Goal: Navigation & Orientation: Find specific page/section

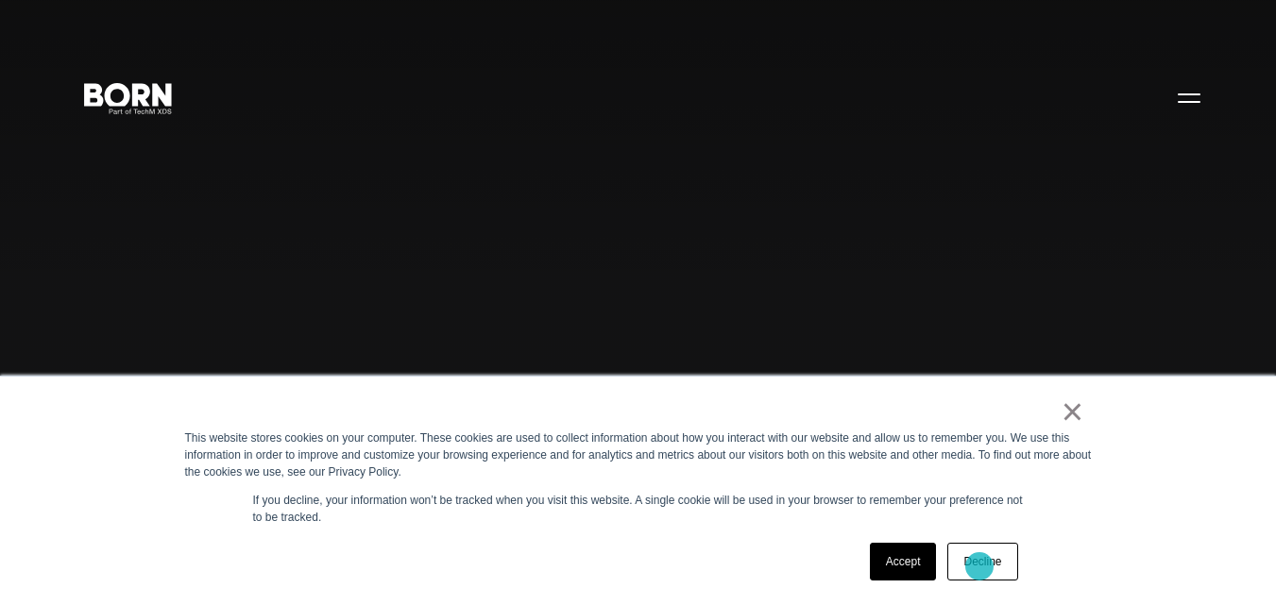
click at [979, 567] on link "Decline" at bounding box center [982, 562] width 70 height 38
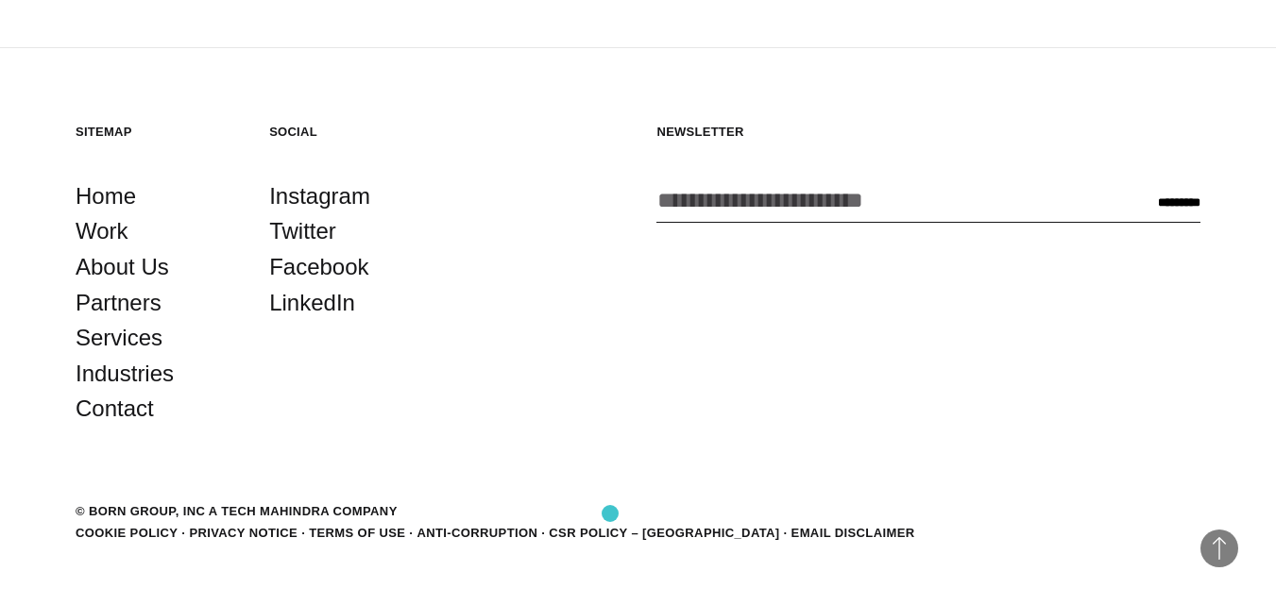
scroll to position [4599, 0]
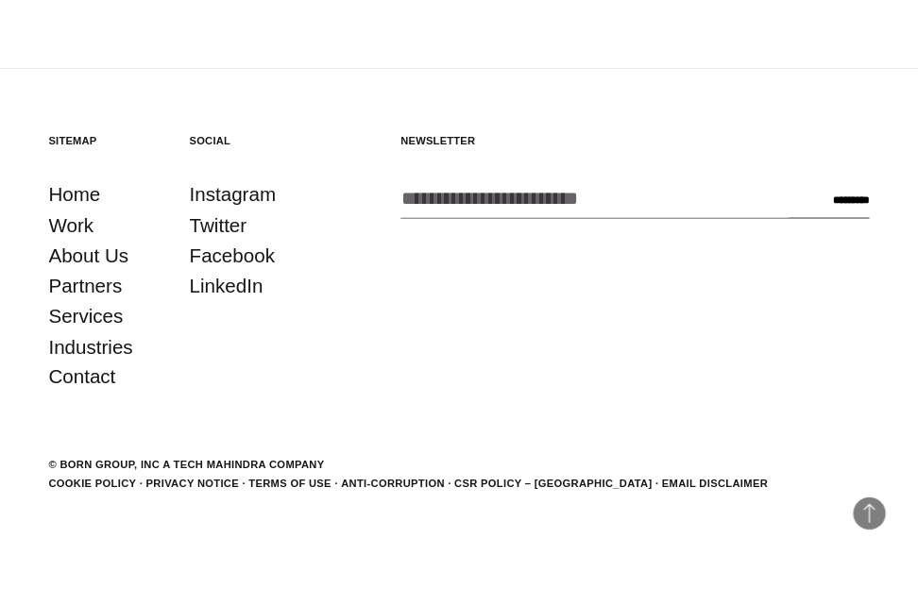
scroll to position [4234, 0]
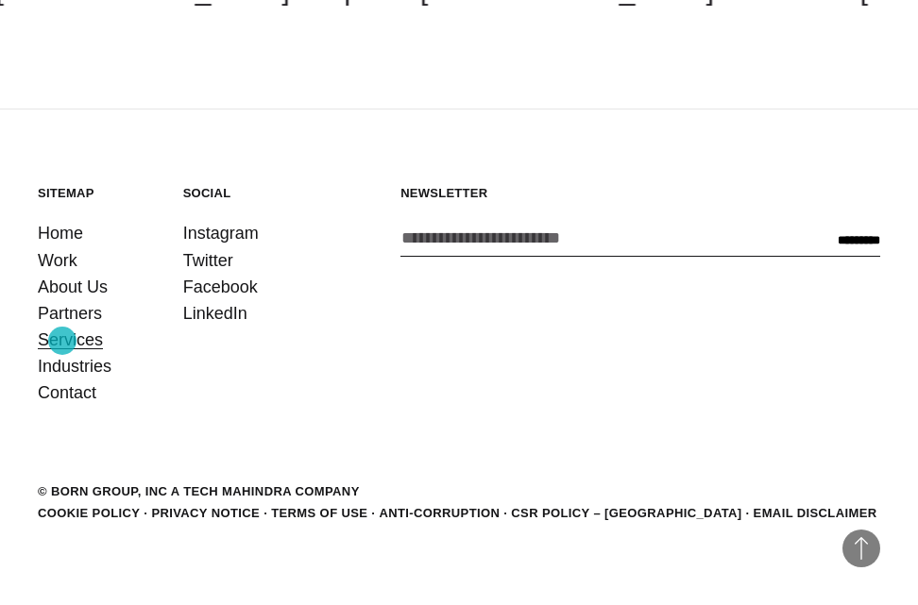
click at [62, 341] on link "Services" at bounding box center [70, 340] width 65 height 26
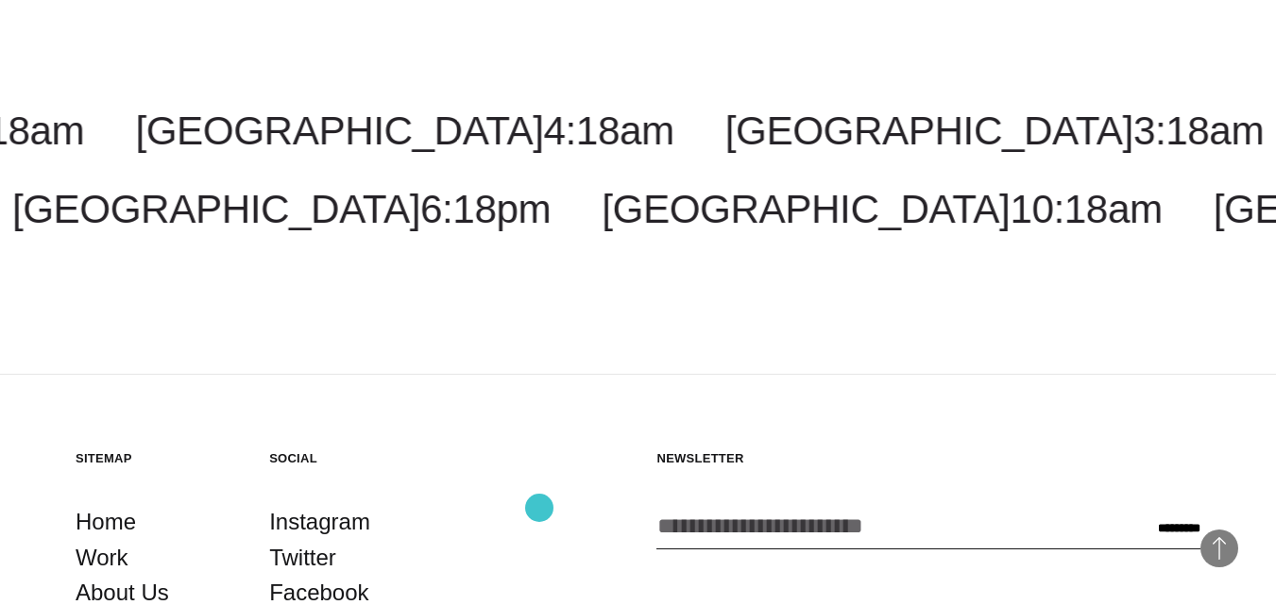
scroll to position [3867, 0]
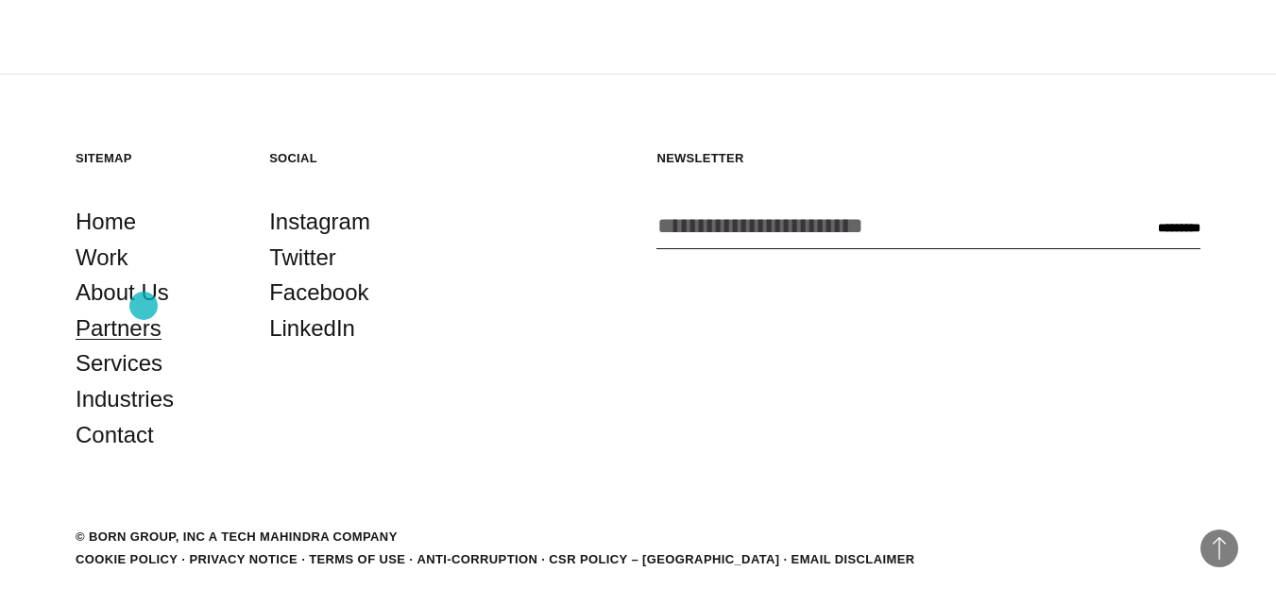
click at [144, 311] on link "Partners" at bounding box center [119, 329] width 86 height 36
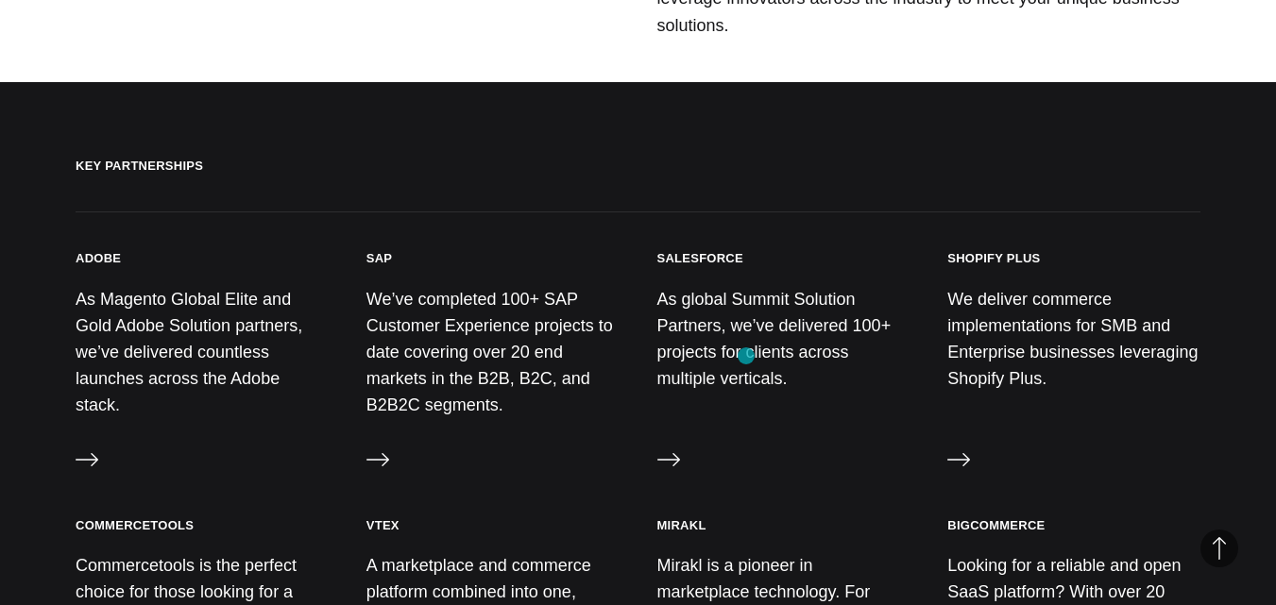
scroll to position [756, 0]
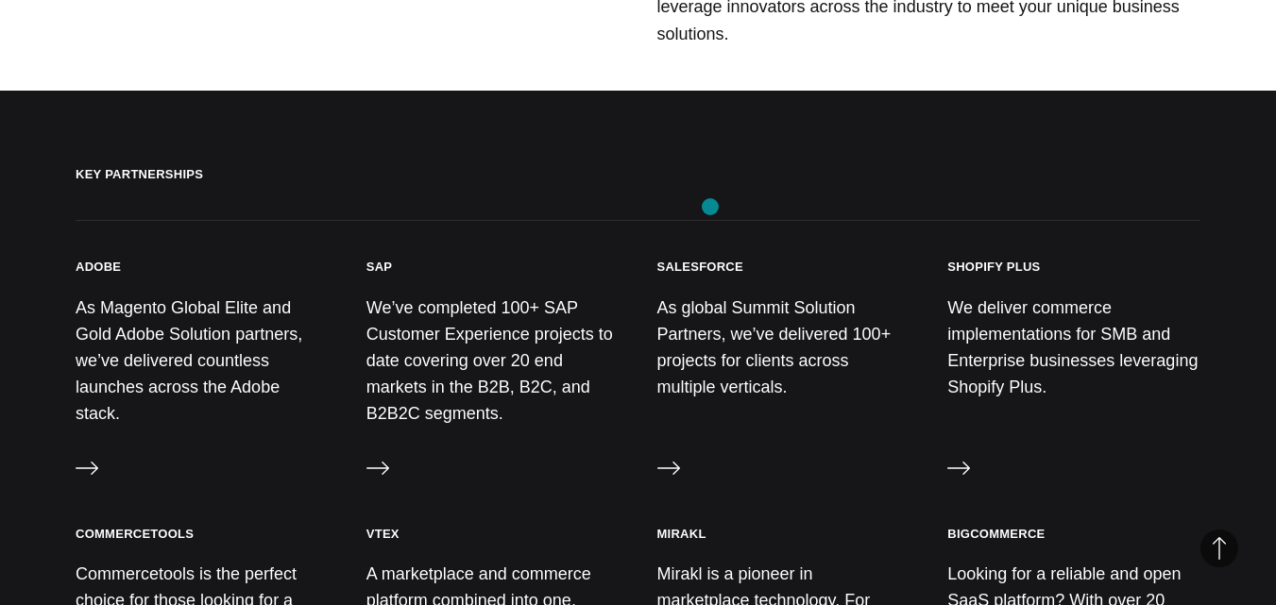
click at [710, 259] on h3 "Salesforce" at bounding box center [700, 267] width 86 height 16
click at [737, 295] on p "As global Summit Solution Partners, we’ve delivered 100+ projects for clients a…" at bounding box center [783, 348] width 253 height 107
click at [696, 259] on h3 "Salesforce" at bounding box center [700, 267] width 86 height 16
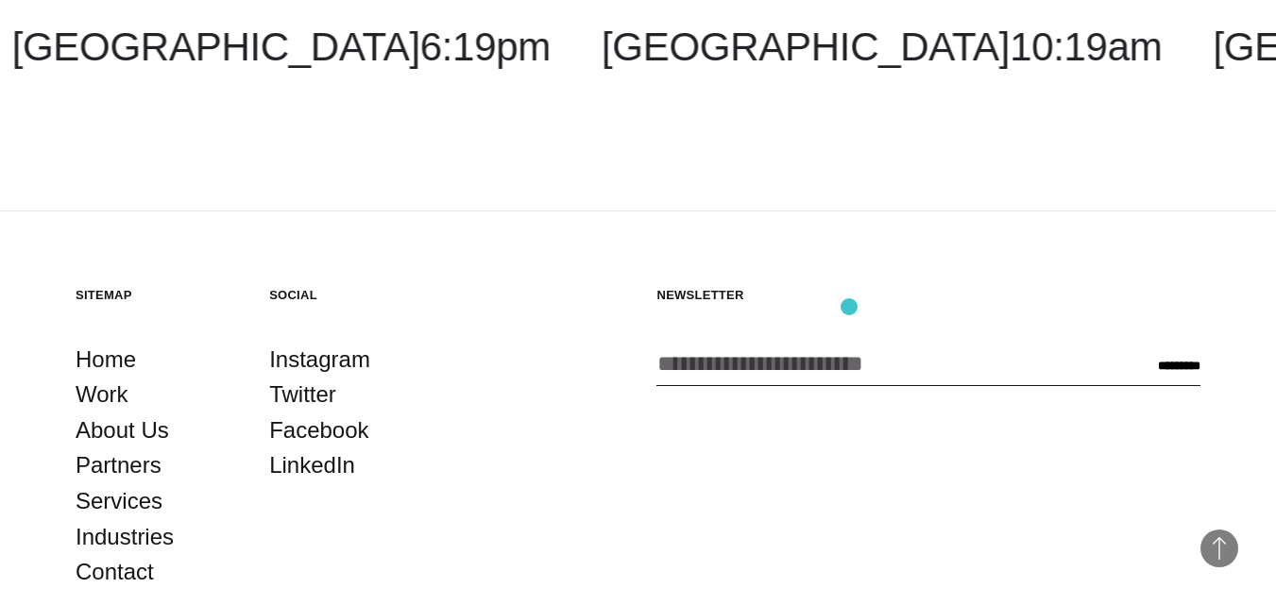
scroll to position [3858, 0]
